Goal: Find specific page/section: Find specific page/section

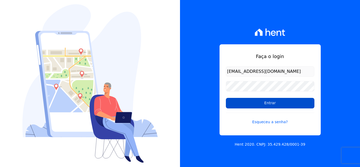
drag, startPoint x: 292, startPoint y: 104, endPoint x: 280, endPoint y: 112, distance: 14.8
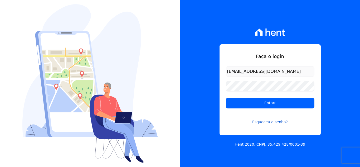
click at [292, 104] on input "Entrar" at bounding box center [270, 103] width 89 height 11
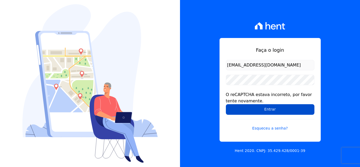
click at [281, 109] on input "Entrar" at bounding box center [270, 109] width 89 height 11
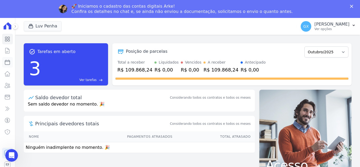
click at [7, 62] on icon at bounding box center [7, 62] width 6 height 6
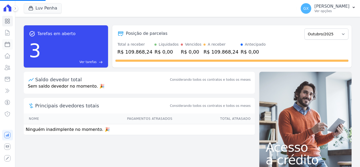
select select
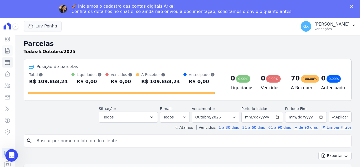
click at [11, 47] on link "Contratos" at bounding box center [7, 50] width 11 height 11
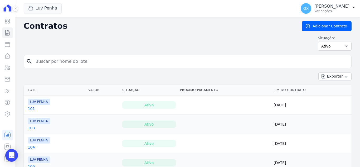
click at [86, 61] on input "search" at bounding box center [190, 61] width 317 height 11
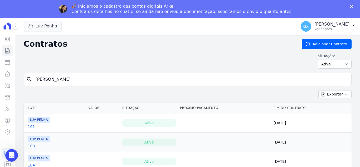
type input "ricardo"
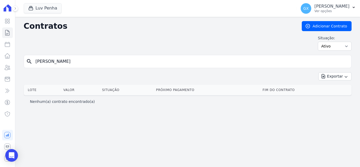
click at [86, 61] on input "ricardo" at bounding box center [190, 61] width 317 height 11
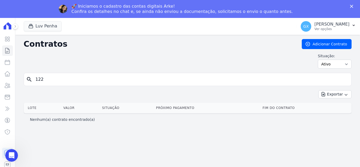
type input "122"
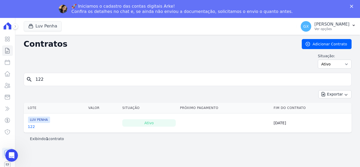
click at [30, 108] on th "Lote" at bounding box center [55, 107] width 62 height 11
click at [32, 127] on link "122" at bounding box center [31, 126] width 7 height 5
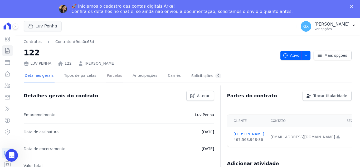
click at [109, 76] on link "Parcelas" at bounding box center [114, 76] width 17 height 14
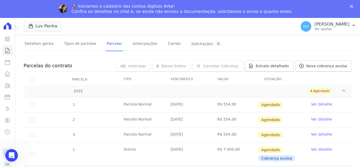
scroll to position [41, 0]
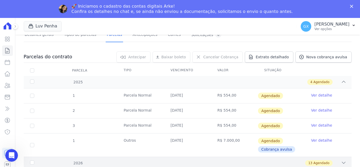
click at [341, 162] on icon at bounding box center [343, 162] width 5 height 5
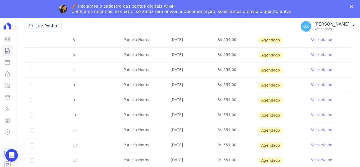
scroll to position [244, 0]
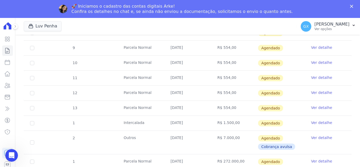
click at [221, 122] on td "R$ 1.500,00" at bounding box center [234, 123] width 47 height 15
drag, startPoint x: 235, startPoint y: 109, endPoint x: 171, endPoint y: 108, distance: 64.0
click at [171, 108] on tr "13 Parcela Normal 10/10/2026 R$ 554,00 Agendado Ver detalhe" at bounding box center [188, 107] width 328 height 15
click at [171, 107] on td "10/10/2026" at bounding box center [187, 108] width 47 height 15
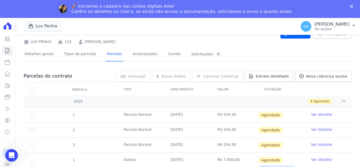
scroll to position [0, 0]
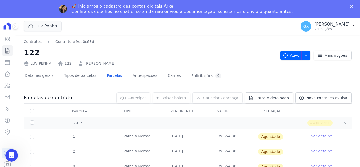
drag, startPoint x: 131, startPoint y: 63, endPoint x: 82, endPoint y: 65, distance: 49.8
click at [82, 65] on div "LUV PENHA 122 RICARDO DE MORAIS" at bounding box center [150, 62] width 252 height 8
copy link "RICARDO DE MORAIS"
click at [2, 52] on link "Contratos" at bounding box center [7, 50] width 11 height 11
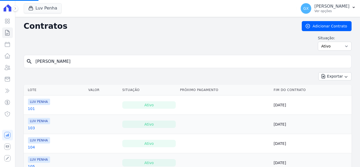
click at [65, 62] on input "ricardo" at bounding box center [190, 61] width 317 height 11
click at [65, 62] on input "search" at bounding box center [190, 61] width 317 height 11
type input "151"
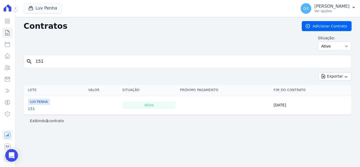
click at [29, 110] on link "151" at bounding box center [31, 108] width 7 height 5
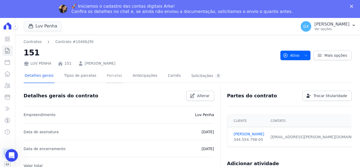
click at [106, 72] on link "Parcelas" at bounding box center [114, 76] width 17 height 14
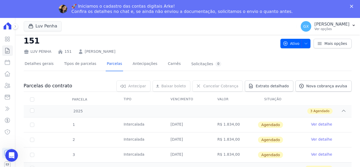
scroll to position [17, 0]
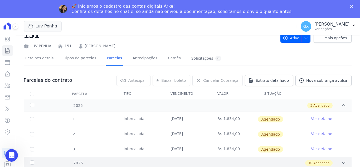
click at [344, 162] on div "2026 10 Agendado" at bounding box center [188, 162] width 328 height 12
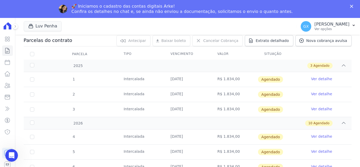
scroll to position [0, 0]
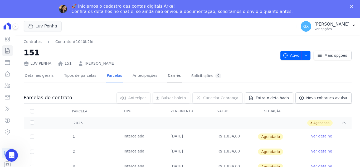
drag, startPoint x: 125, startPoint y: 65, endPoint x: 164, endPoint y: 70, distance: 38.8
click at [81, 65] on div "LUV PENHA 151 Fernando Xavier da Silva" at bounding box center [150, 62] width 252 height 8
copy link "Fernando Xavier da Silva"
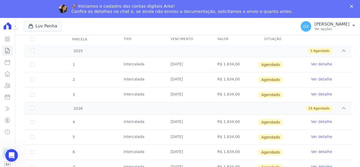
scroll to position [176, 0]
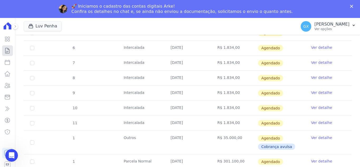
click at [4, 49] on icon at bounding box center [7, 50] width 6 height 6
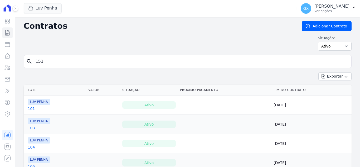
click at [65, 62] on input "151" at bounding box center [190, 61] width 317 height 11
click at [65, 61] on input "151" at bounding box center [190, 61] width 317 height 11
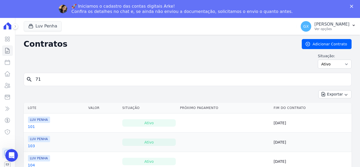
type input "71"
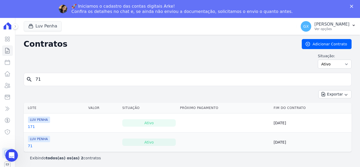
click at [28, 145] on link "71" at bounding box center [30, 145] width 5 height 5
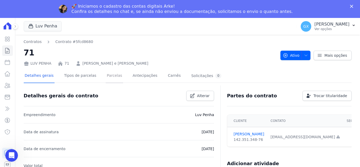
drag, startPoint x: 105, startPoint y: 75, endPoint x: 97, endPoint y: 77, distance: 7.7
click at [106, 75] on link "Parcelas" at bounding box center [114, 76] width 17 height 14
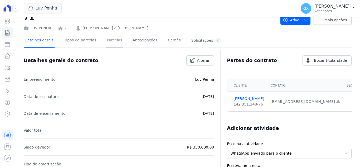
scroll to position [26, 0]
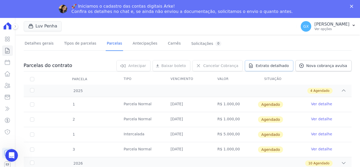
scroll to position [32, 0]
click at [343, 160] on div "2026 10 Agendado" at bounding box center [188, 162] width 328 height 12
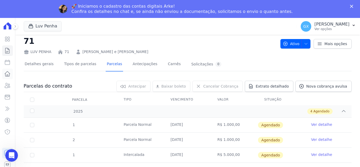
scroll to position [6, 0]
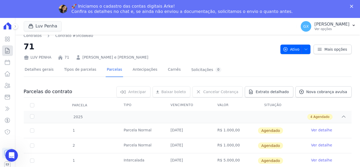
click at [7, 52] on icon at bounding box center [7, 50] width 6 height 6
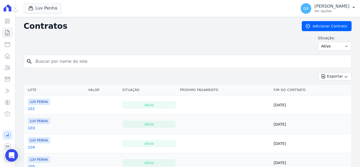
click at [74, 60] on input "search" at bounding box center [190, 61] width 317 height 11
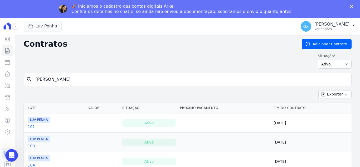
type input "guilherme"
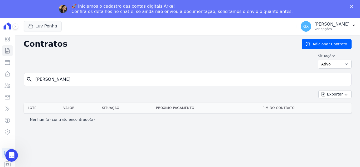
click at [72, 81] on input "guilherme" at bounding box center [190, 79] width 317 height 11
type input "76"
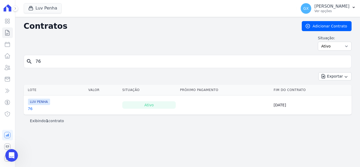
drag, startPoint x: 213, startPoint y: 59, endPoint x: 239, endPoint y: 14, distance: 52.6
click at [214, 56] on div "Contratos Adicionar Contrato Situação: Ativo Todos Pausado Distratado Rascunho …" at bounding box center [187, 92] width 345 height 150
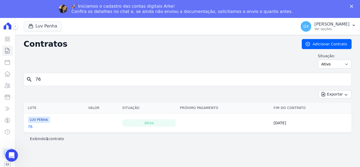
click at [29, 128] on link "76" at bounding box center [30, 126] width 5 height 5
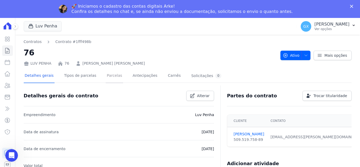
click at [108, 77] on link "Parcelas" at bounding box center [114, 76] width 17 height 14
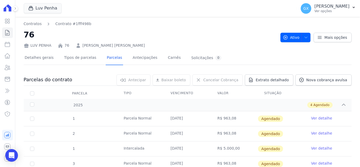
click at [215, 46] on div "LUV PENHA 76 Guilherme Teixeira Bruno de Azevedo" at bounding box center [150, 45] width 252 height 8
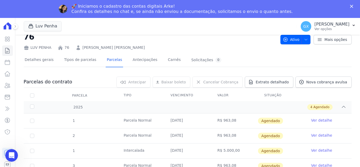
scroll to position [32, 0]
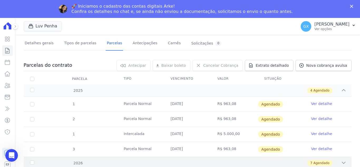
click at [345, 159] on div "2026 7 Agendado" at bounding box center [188, 162] width 328 height 12
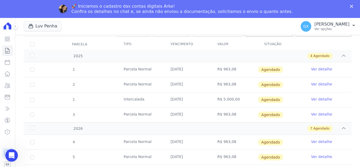
scroll to position [0, 0]
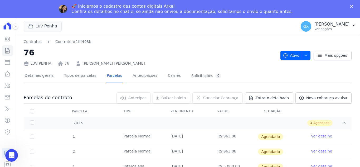
drag, startPoint x: 7, startPoint y: 26, endPoint x: 12, endPoint y: 32, distance: 7.7
click at [7, 26] on icon at bounding box center [7, 25] width 11 height 7
click at [139, 45] on div "Contratos Contrato #1fff498b 76 LUV PENHA 76 Guilherme Teixeira Bruno de Azevedo" at bounding box center [150, 52] width 252 height 27
